Goal: Task Accomplishment & Management: Use online tool/utility

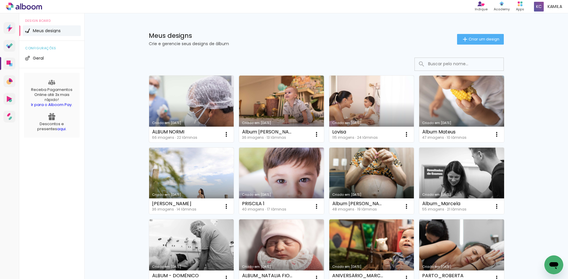
click at [195, 108] on link "Criado em [DATE]" at bounding box center [191, 109] width 85 height 67
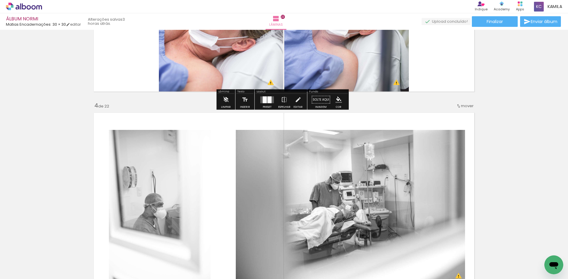
scroll to position [621, 0]
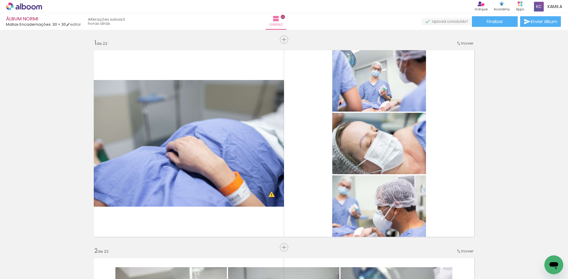
scroll to position [621, 0]
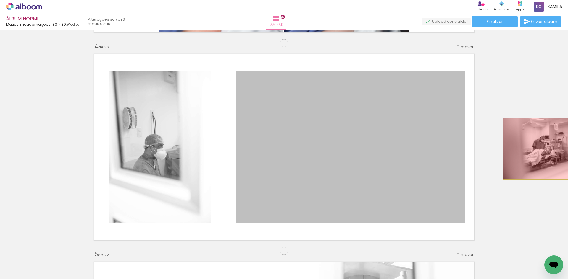
drag, startPoint x: 355, startPoint y: 154, endPoint x: 187, endPoint y: 151, distance: 168.0
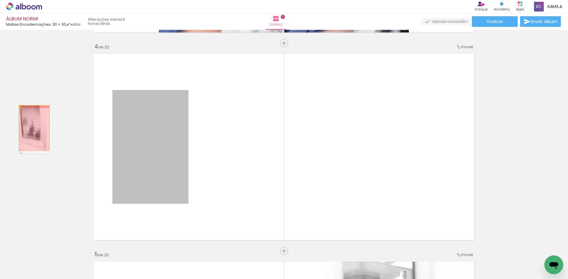
drag, startPoint x: 143, startPoint y: 144, endPoint x: 32, endPoint y: 128, distance: 112.3
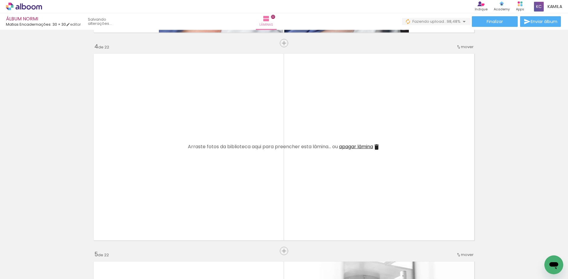
scroll to position [0, 0]
click at [496, 262] on div at bounding box center [490, 259] width 20 height 29
click at [431, 260] on div at bounding box center [423, 260] width 29 height 20
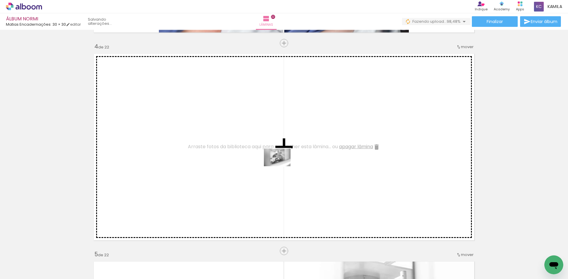
drag, startPoint x: 431, startPoint y: 261, endPoint x: 282, endPoint y: 166, distance: 176.5
click at [282, 166] on quentale-workspace at bounding box center [284, 139] width 568 height 279
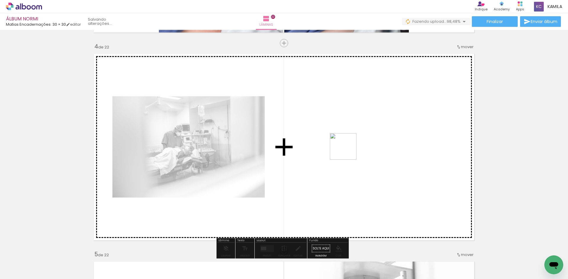
drag, startPoint x: 491, startPoint y: 259, endPoint x: 347, endPoint y: 151, distance: 179.3
click at [347, 151] on quentale-workspace at bounding box center [284, 139] width 568 height 279
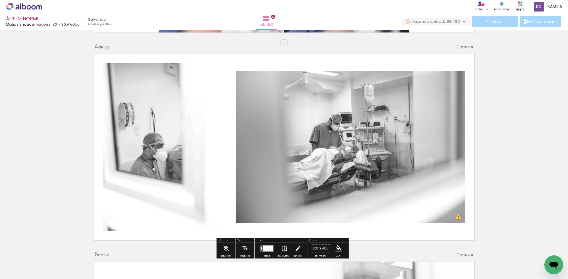
scroll to position [651, 0]
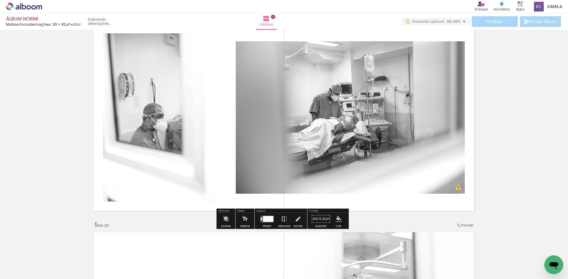
click at [265, 225] on div at bounding box center [267, 220] width 16 height 12
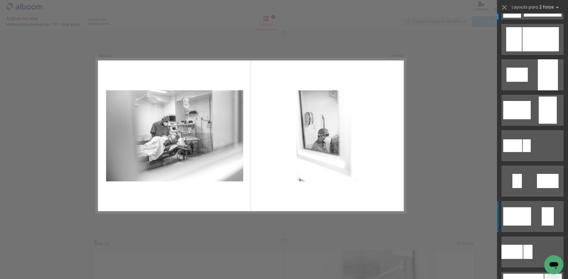
scroll to position [59, 0]
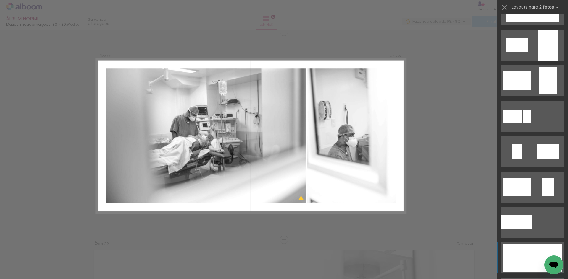
click at [536, 246] on div at bounding box center [523, 259] width 41 height 28
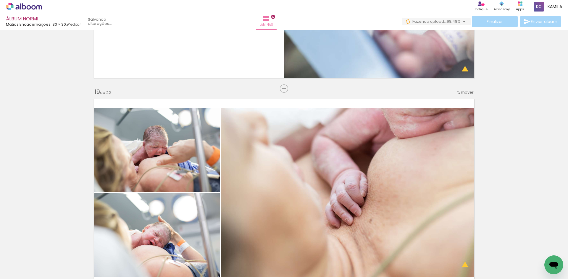
scroll to position [3674, 0]
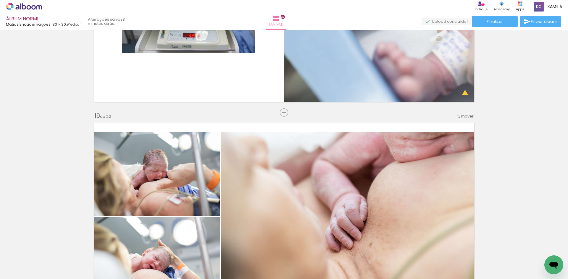
scroll to position [3763, 0]
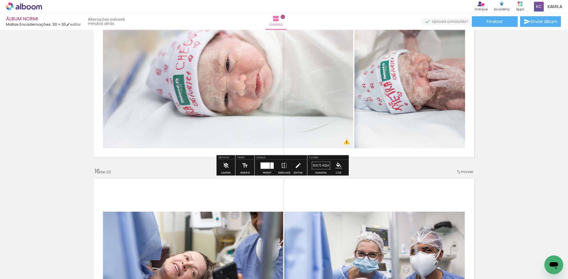
scroll to position [2846, 0]
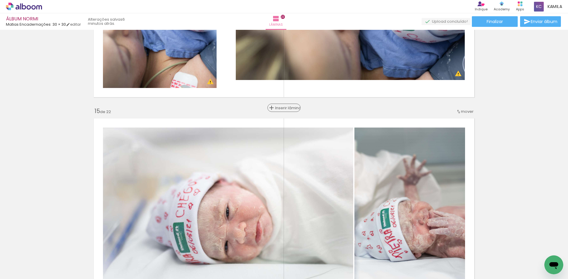
click at [284, 107] on span "Inserir lâmina" at bounding box center [286, 108] width 23 height 4
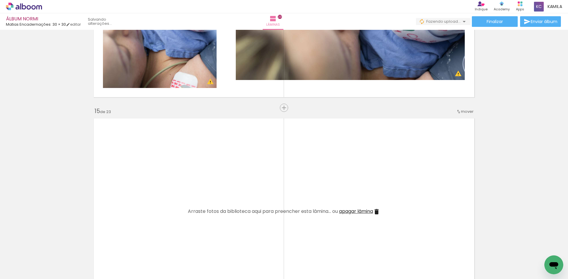
scroll to position [0, 1702]
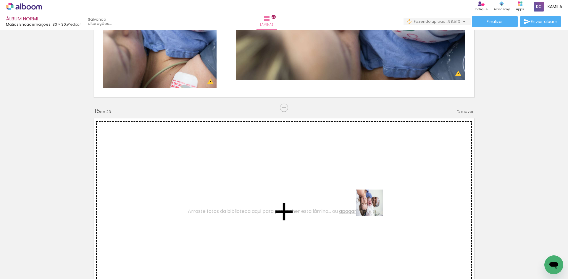
drag, startPoint x: 543, startPoint y: 256, endPoint x: 316, endPoint y: 182, distance: 238.4
click at [316, 182] on quentale-workspace at bounding box center [284, 139] width 568 height 279
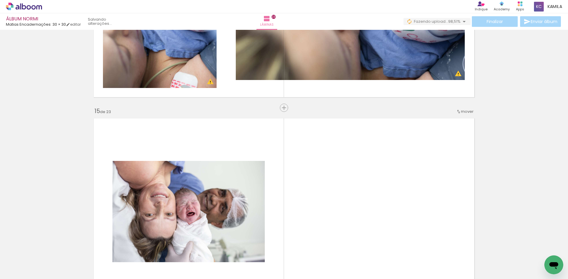
scroll to position [2935, 0]
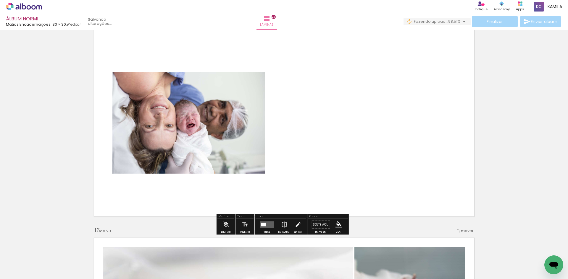
click at [264, 227] on quentale-layouter at bounding box center [267, 225] width 14 height 7
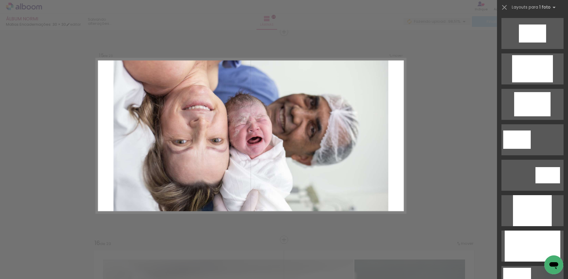
scroll to position [266, 0]
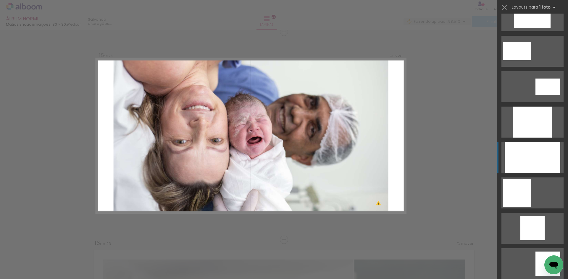
click at [525, 150] on div at bounding box center [533, 157] width 56 height 31
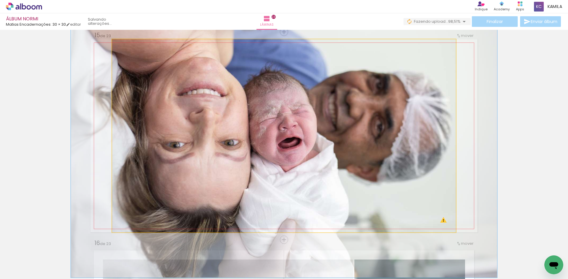
drag, startPoint x: 124, startPoint y: 46, endPoint x: 129, endPoint y: 46, distance: 5.0
click at [129, 46] on div at bounding box center [130, 45] width 5 height 5
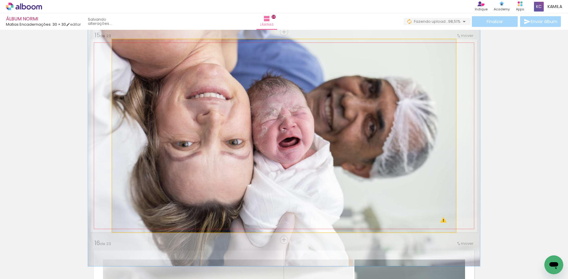
type paper-slider "114"
click at [127, 46] on div at bounding box center [129, 45] width 5 height 5
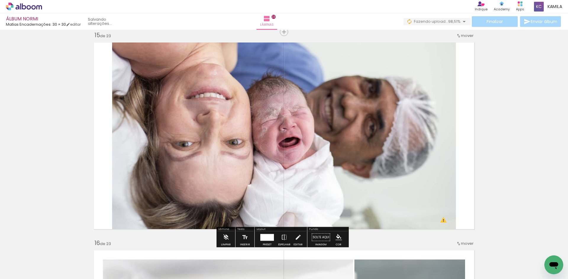
click at [263, 236] on div at bounding box center [267, 237] width 14 height 7
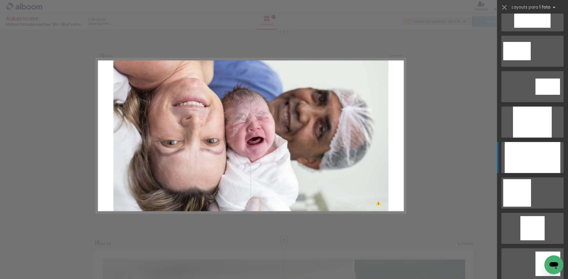
scroll to position [390, 0]
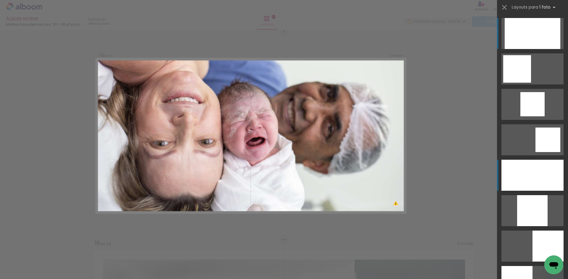
click at [535, 180] on div at bounding box center [532, 175] width 62 height 31
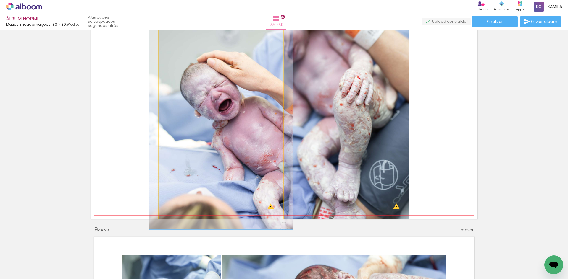
scroll to position [1476, 0]
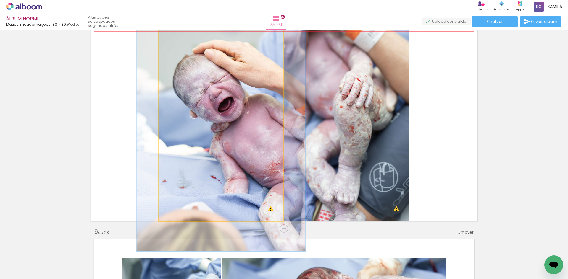
drag, startPoint x: 171, startPoint y: 33, endPoint x: 177, endPoint y: 33, distance: 6.5
type paper-slider "131"
click at [177, 33] on div at bounding box center [179, 34] width 5 height 5
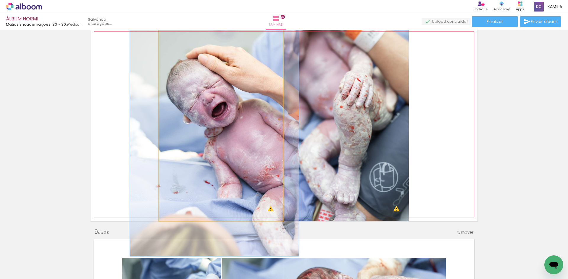
drag, startPoint x: 223, startPoint y: 94, endPoint x: 218, endPoint y: 98, distance: 5.9
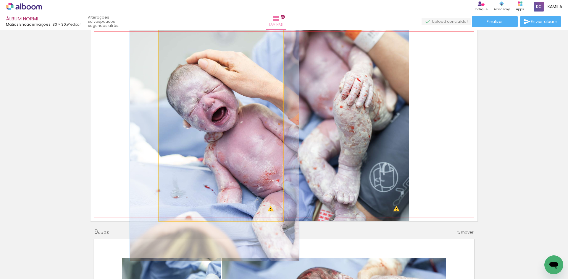
drag, startPoint x: 227, startPoint y: 101, endPoint x: 227, endPoint y: 104, distance: 3.3
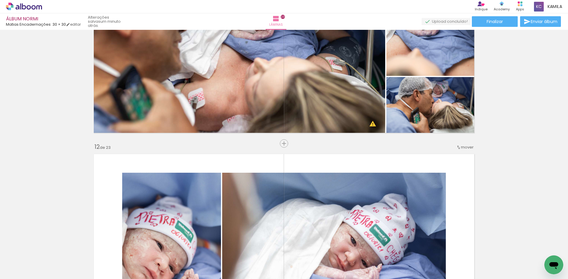
scroll to position [2097, 0]
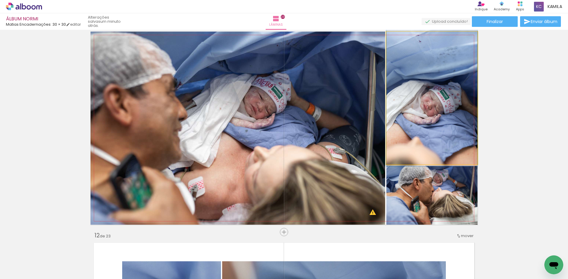
click at [452, 119] on quentale-photo at bounding box center [431, 98] width 91 height 133
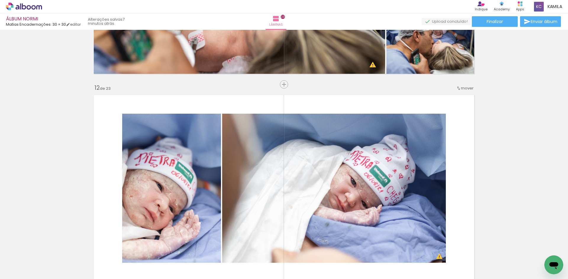
scroll to position [2304, 0]
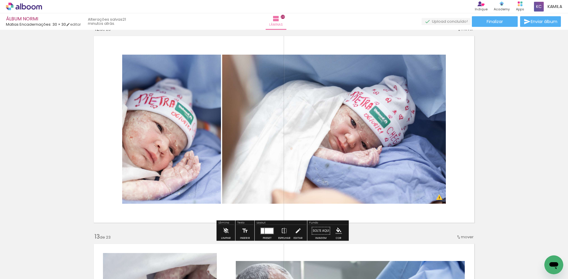
scroll to position [0, 1702]
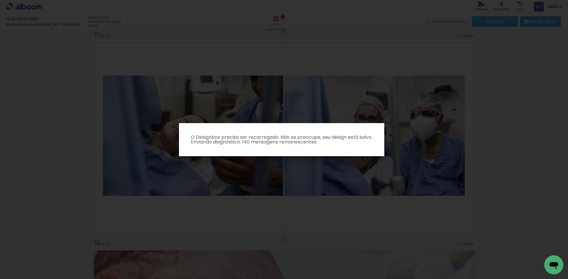
scroll to position [0, 1702]
click at [471, 148] on iron-overlay-backdrop at bounding box center [284, 139] width 568 height 279
click at [361, 105] on iron-overlay-backdrop at bounding box center [284, 139] width 568 height 279
click at [316, 158] on iron-overlay-backdrop at bounding box center [284, 139] width 568 height 279
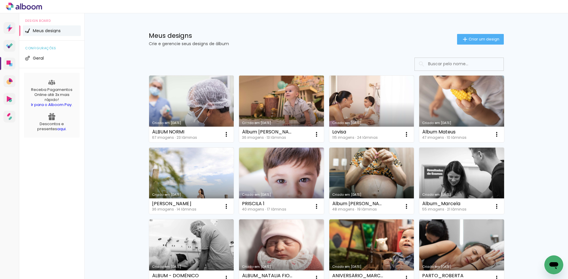
click at [284, 101] on link "Criado em [DATE]" at bounding box center [281, 109] width 85 height 67
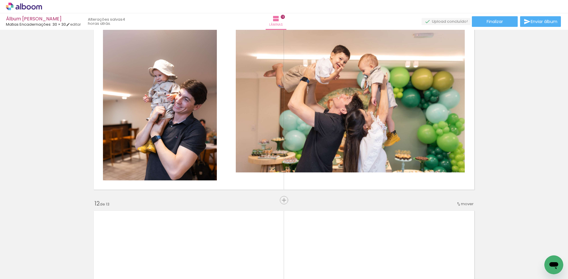
scroll to position [2277, 0]
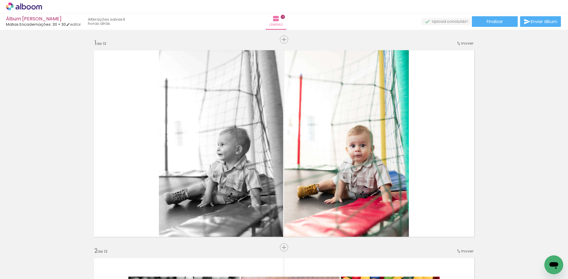
scroll to position [2277, 0]
